Goal: Find specific page/section

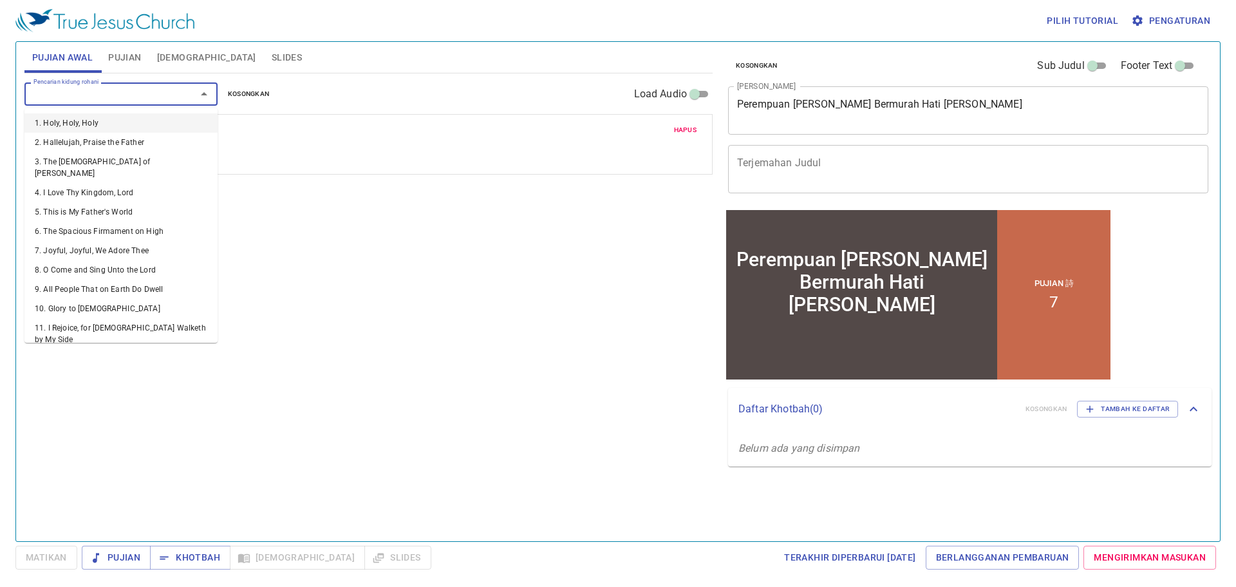
click at [115, 93] on input "Pencarian kidung rohani" at bounding box center [101, 93] width 147 height 15
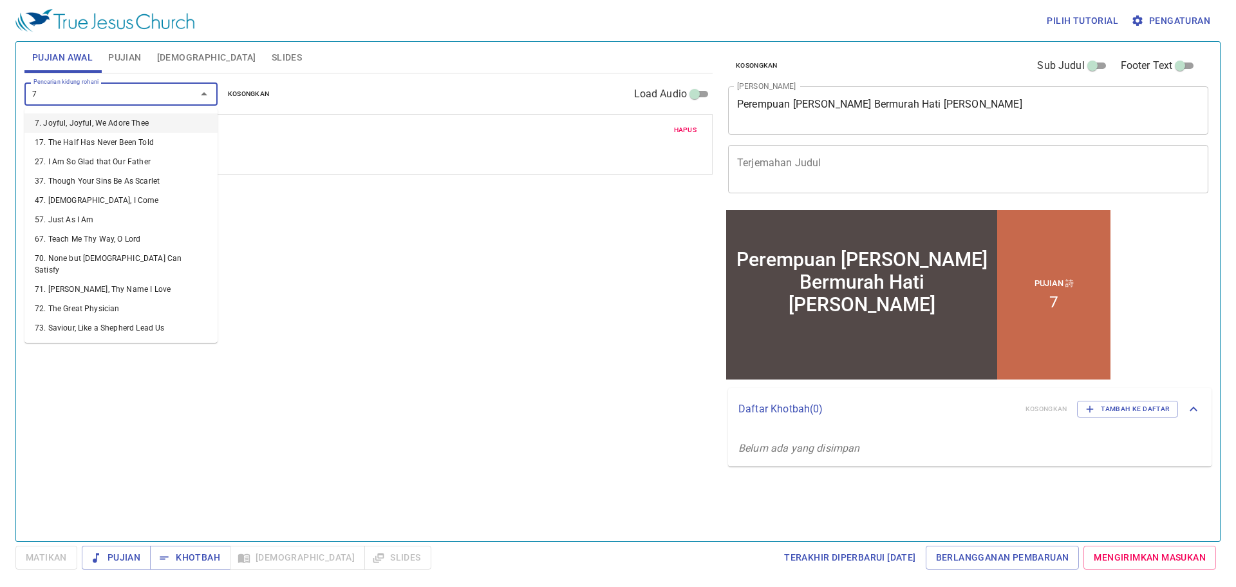
type input "7"
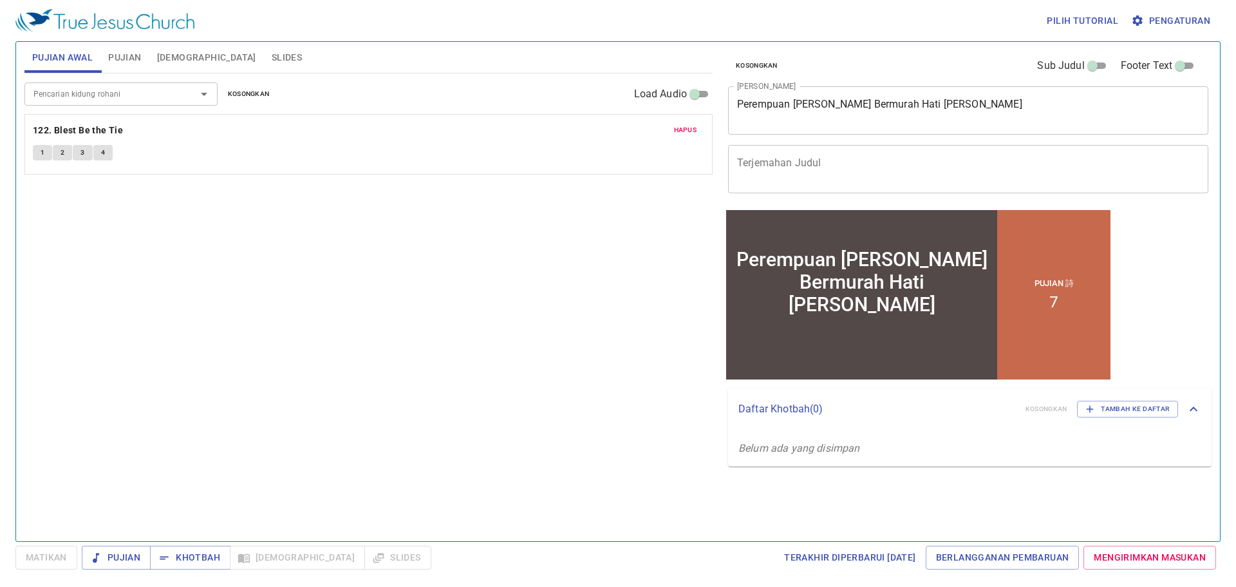
click at [267, 128] on p "122. Blest Be the Tie" at bounding box center [369, 130] width 672 height 16
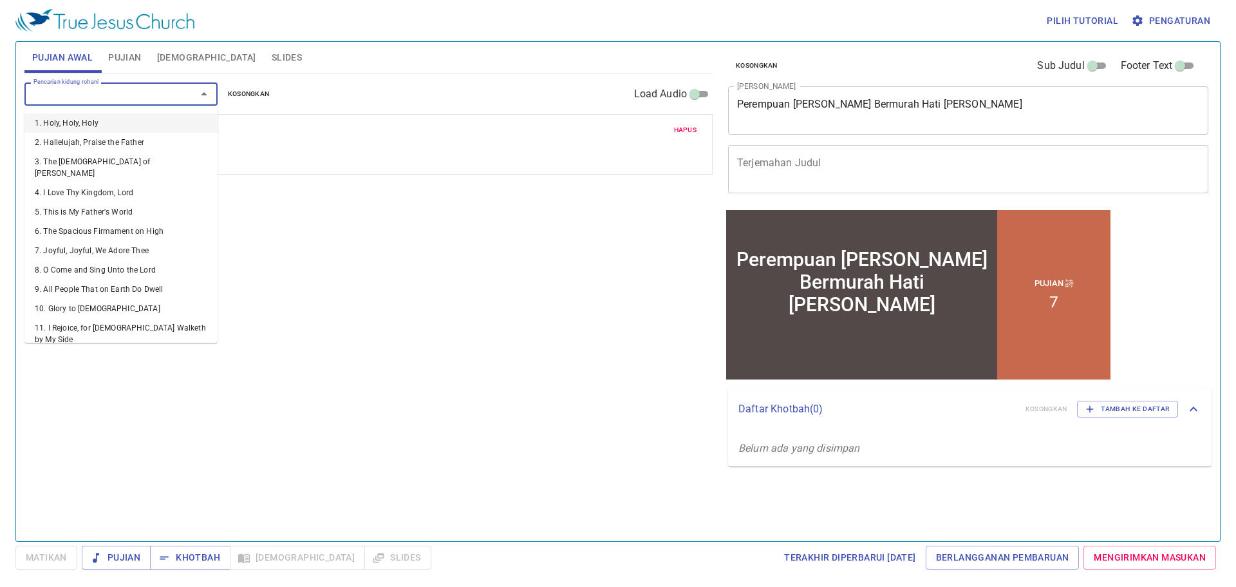
click at [132, 97] on input "Pencarian kidung rohani" at bounding box center [101, 93] width 147 height 15
type input "7"
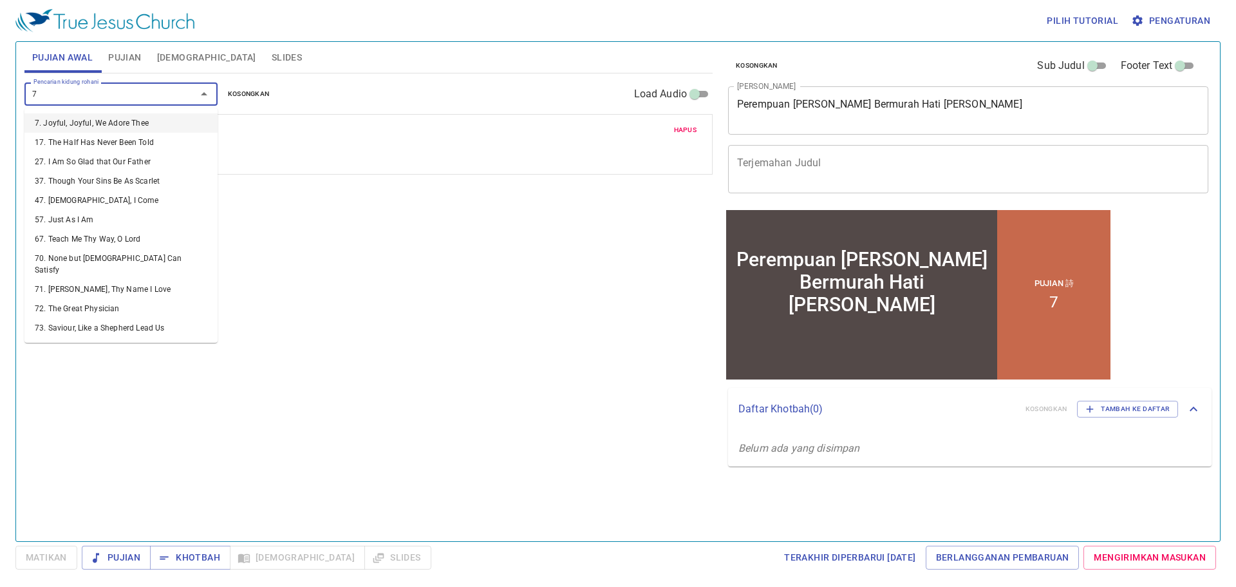
click at [121, 127] on li "7. Joyful, Joyful, We Adore Thee" at bounding box center [120, 122] width 193 height 19
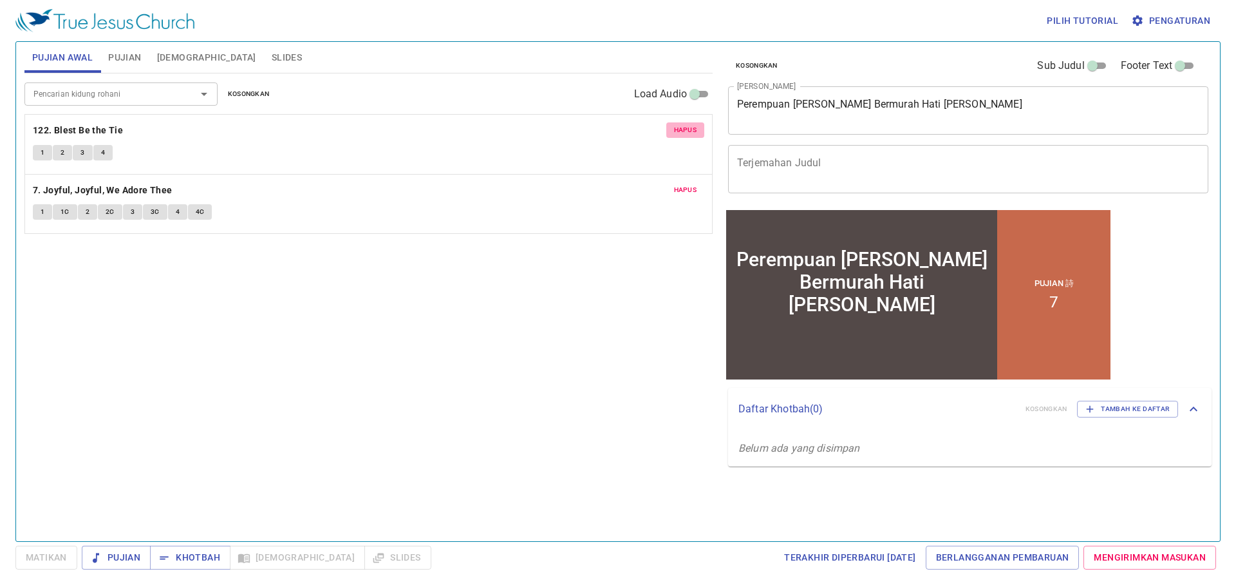
click at [676, 134] on span "Hapus" at bounding box center [685, 130] width 23 height 12
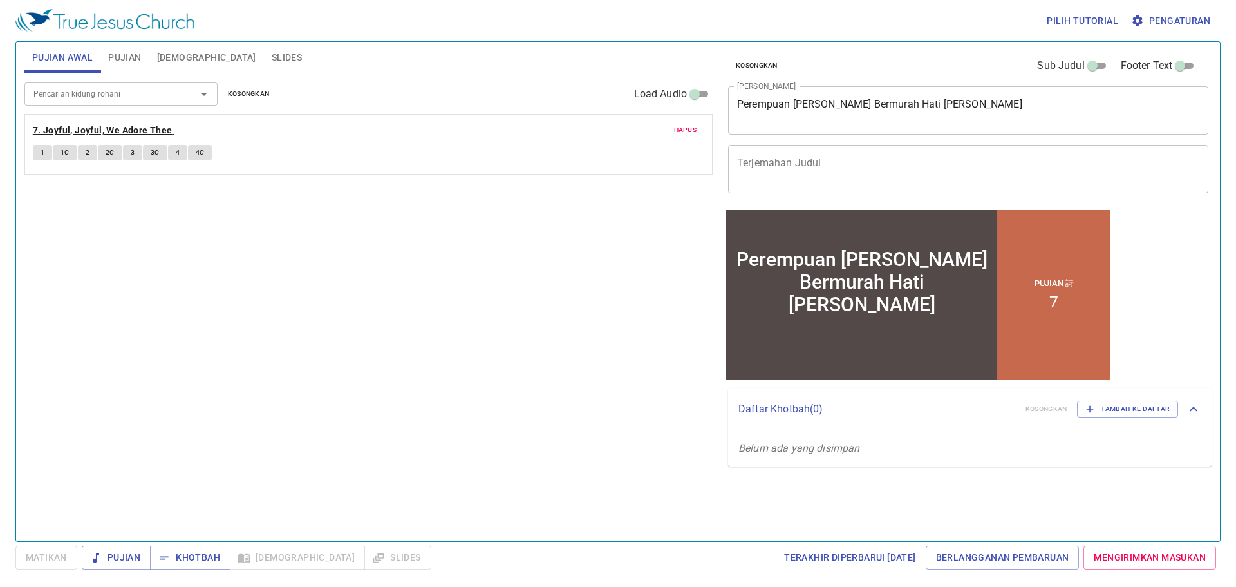
click at [158, 131] on b "7. Joyful, Joyful, We Adore Thee" at bounding box center [103, 130] width 140 height 16
click at [1154, 25] on span "Pengaturan" at bounding box center [1172, 21] width 77 height 16
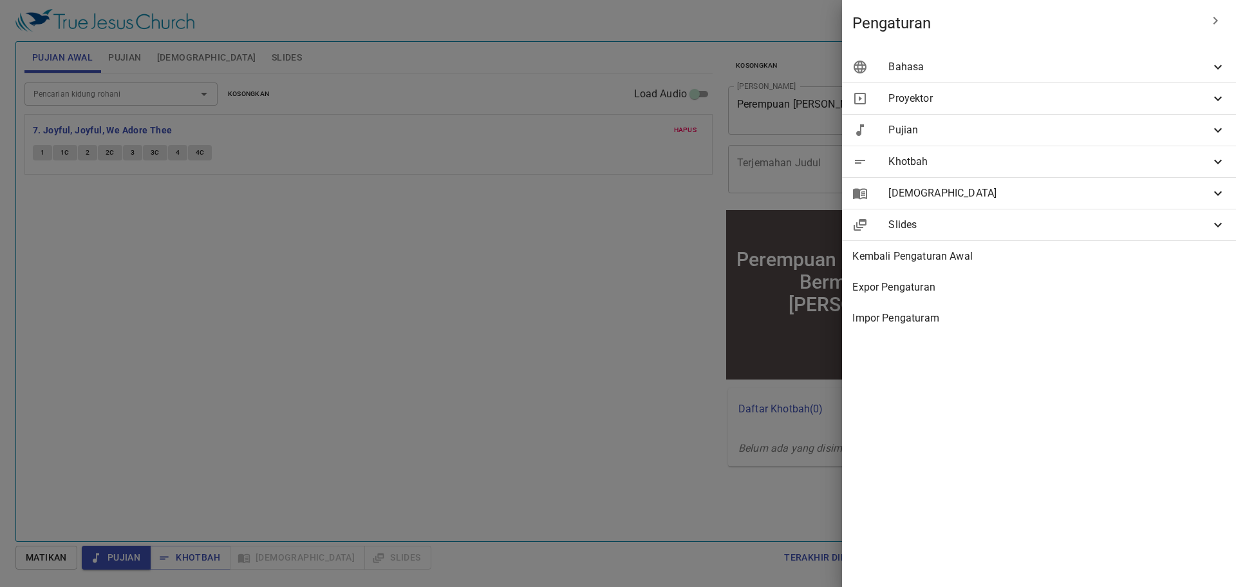
click at [1056, 73] on span "Bahasa" at bounding box center [1050, 66] width 322 height 15
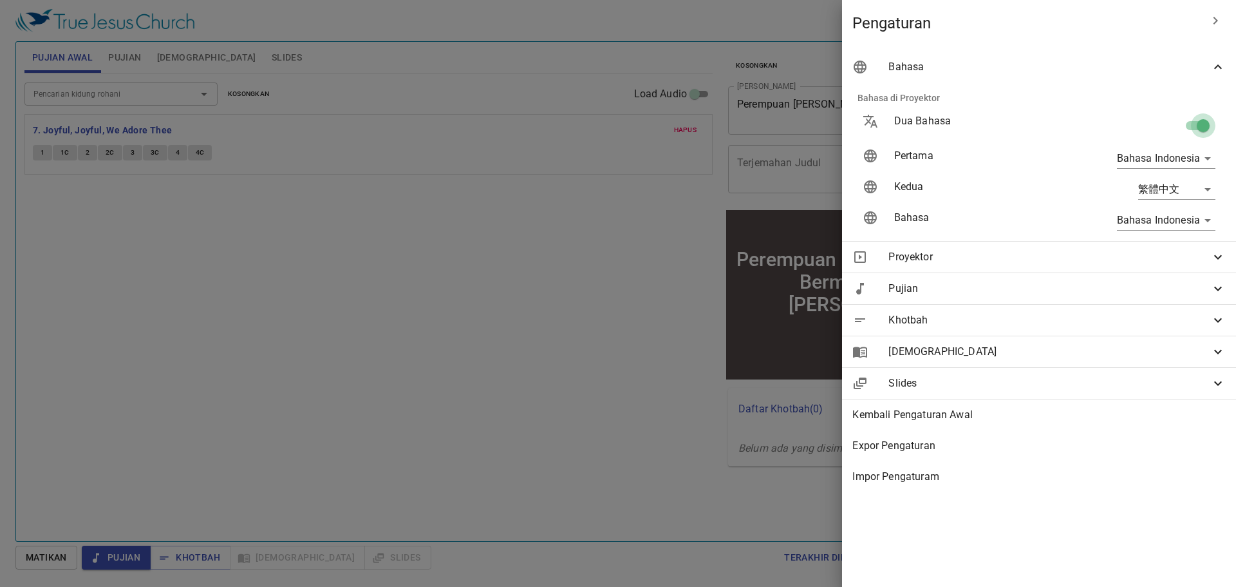
click at [1199, 119] on input "checkbox" at bounding box center [1203, 128] width 73 height 24
checkbox input "false"
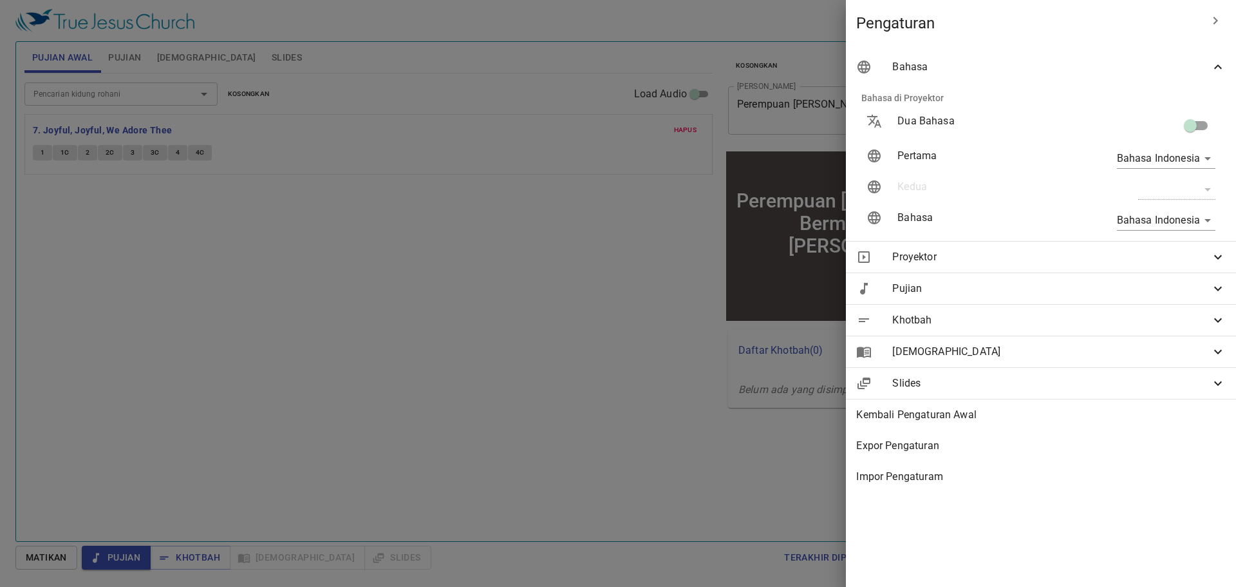
click at [346, 151] on div at bounding box center [618, 293] width 1236 height 587
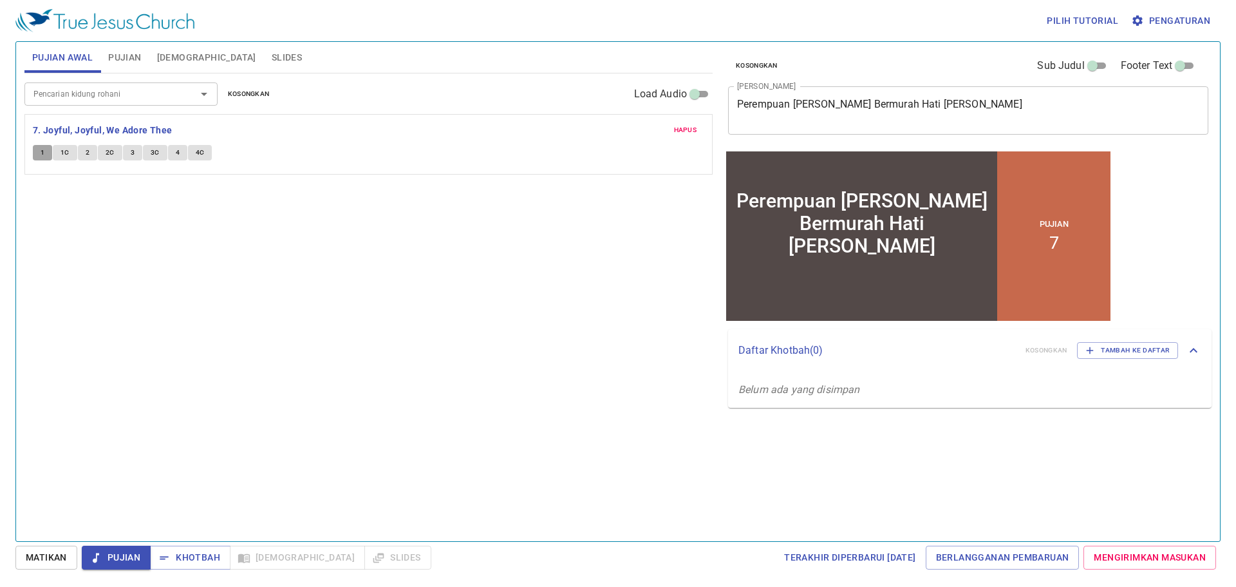
click at [41, 154] on span "1" at bounding box center [43, 153] width 4 height 12
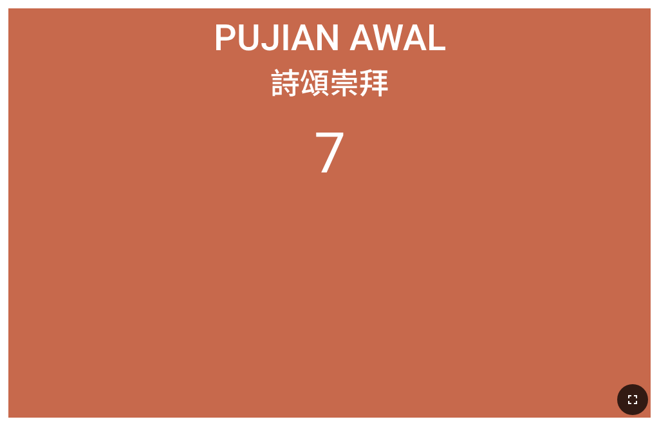
click at [514, 392] on icon "button" at bounding box center [632, 399] width 15 height 15
